Goal: Entertainment & Leisure: Consume media (video, audio)

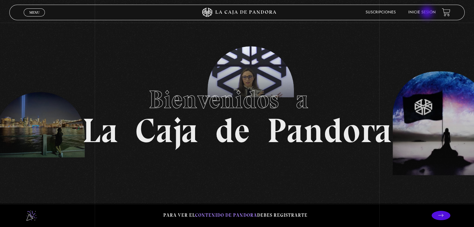
click at [428, 13] on link "Inicie sesión" at bounding box center [421, 13] width 27 height 4
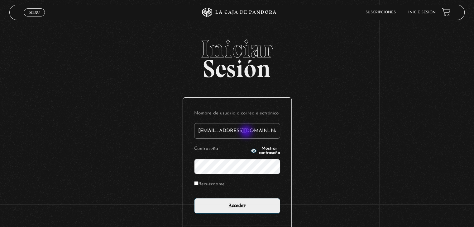
click at [247, 132] on input "gsusy0465@gmail.com" at bounding box center [237, 131] width 86 height 16
click at [255, 132] on input "gsusy0465@gmail.com" at bounding box center [237, 131] width 86 height 16
type input "[EMAIL_ADDRESS][DOMAIN_NAME]"
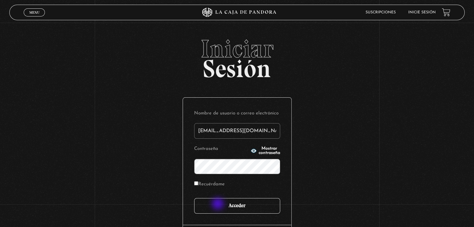
click at [218, 205] on input "Acceder" at bounding box center [237, 207] width 86 height 16
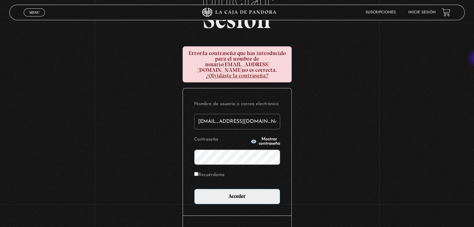
scroll to position [50, 0]
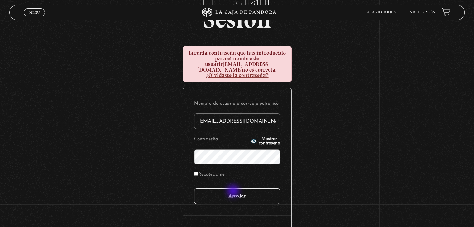
click at [234, 192] on input "Acceder" at bounding box center [237, 197] width 86 height 16
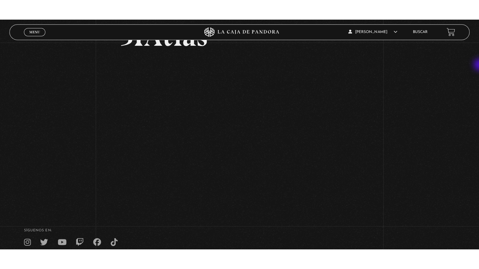
scroll to position [58, 0]
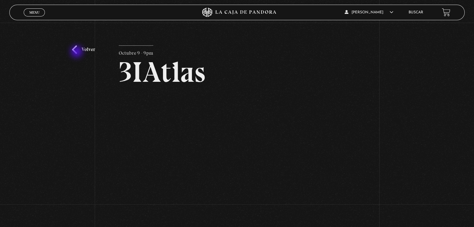
click at [77, 52] on link "Volver" at bounding box center [83, 49] width 23 height 8
